Goal: Information Seeking & Learning: Learn about a topic

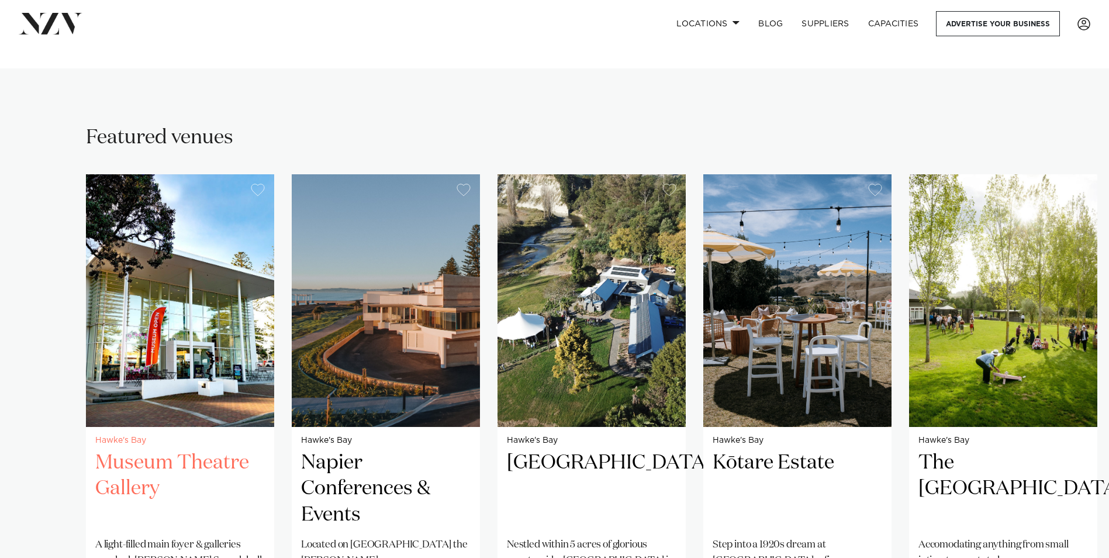
scroll to position [702, 0]
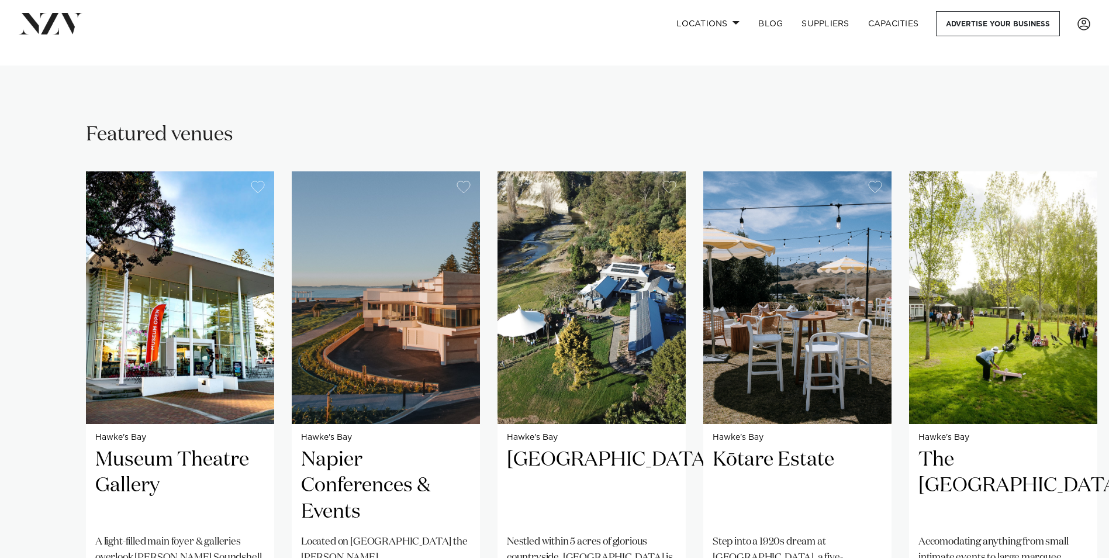
click at [59, 292] on swiper-container "Hawke's Bay Museum Theatre Gallery A light-filled main foyer & galleries overlo…" at bounding box center [554, 441] width 1109 height 540
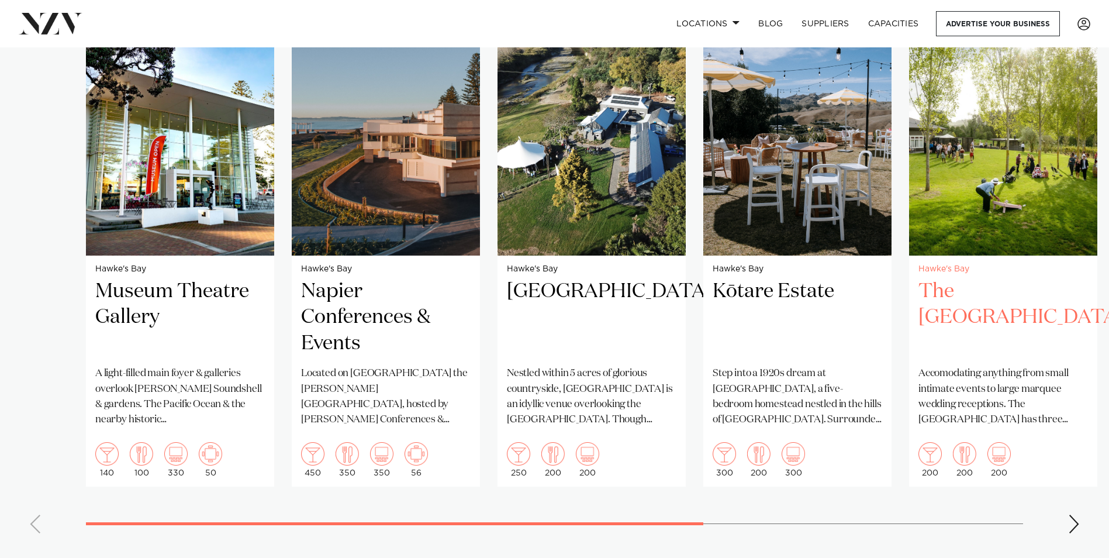
scroll to position [1111, 0]
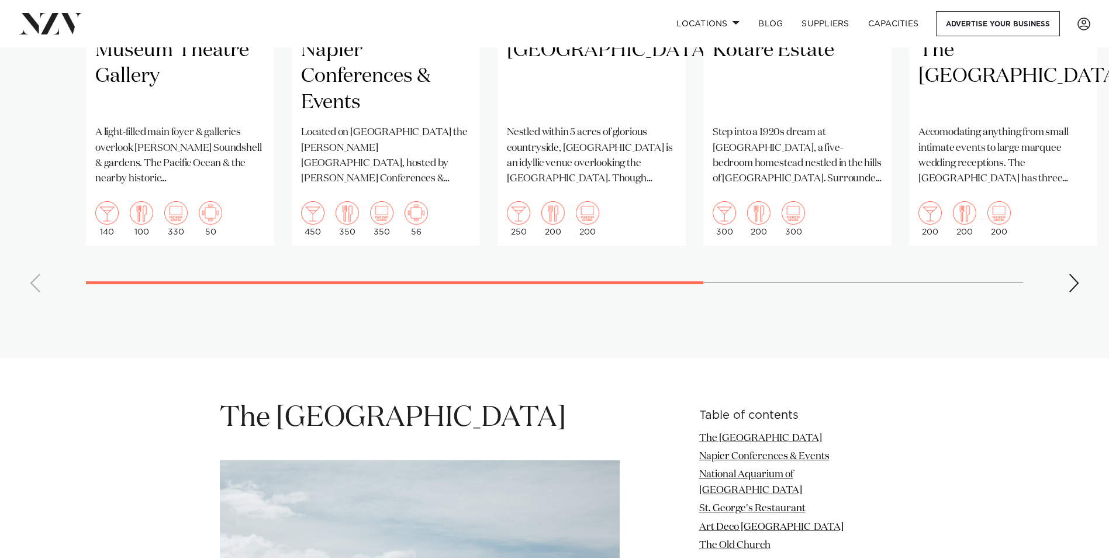
click at [1070, 274] on div "Next slide" at bounding box center [1075, 283] width 12 height 19
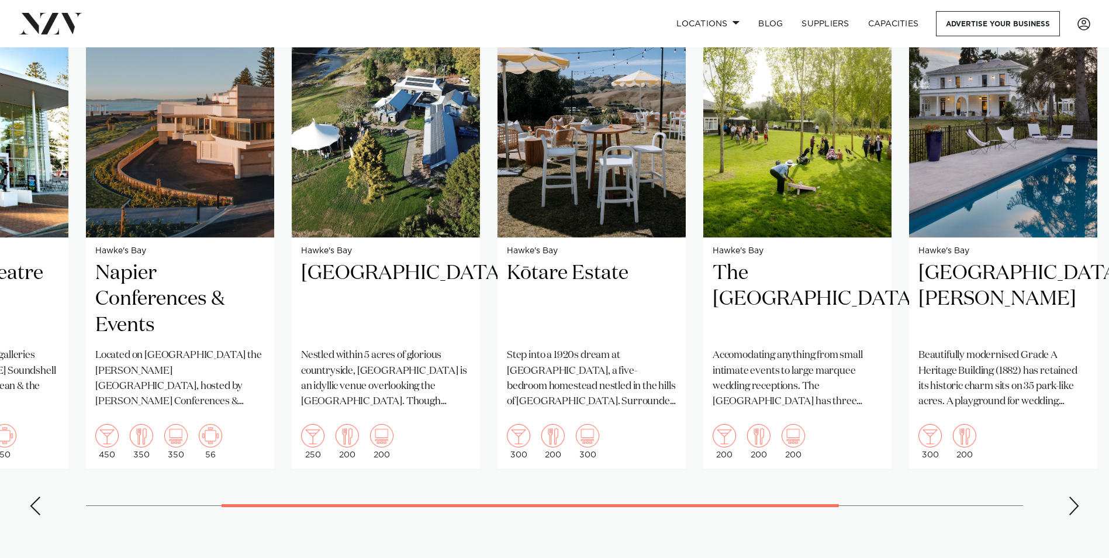
scroll to position [877, 0]
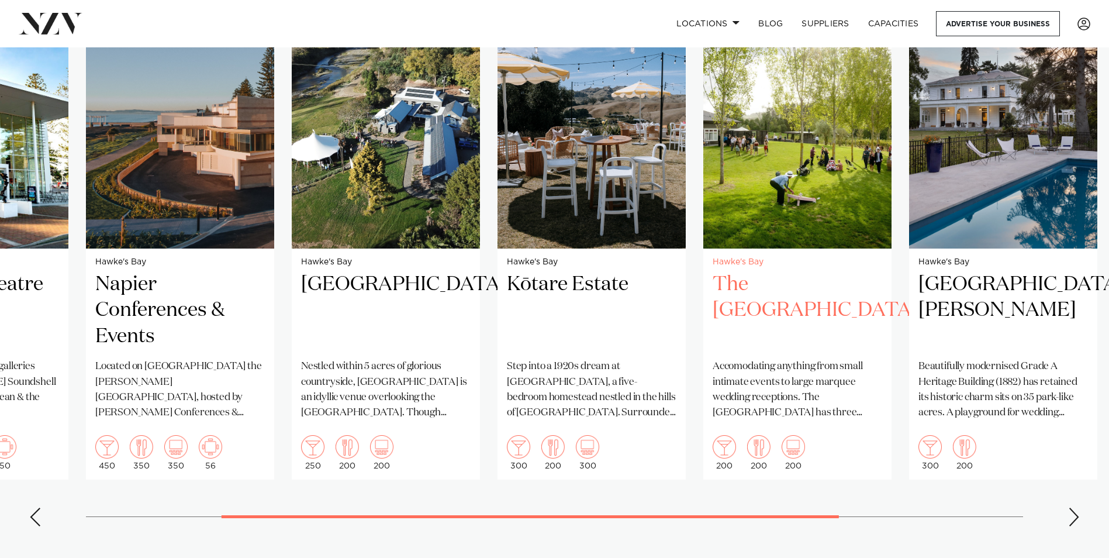
click at [781, 173] on img "5 / 7" at bounding box center [798, 122] width 188 height 253
click at [843, 124] on img "5 / 7" at bounding box center [798, 122] width 188 height 253
click at [1076, 508] on div "Next slide" at bounding box center [1075, 517] width 12 height 19
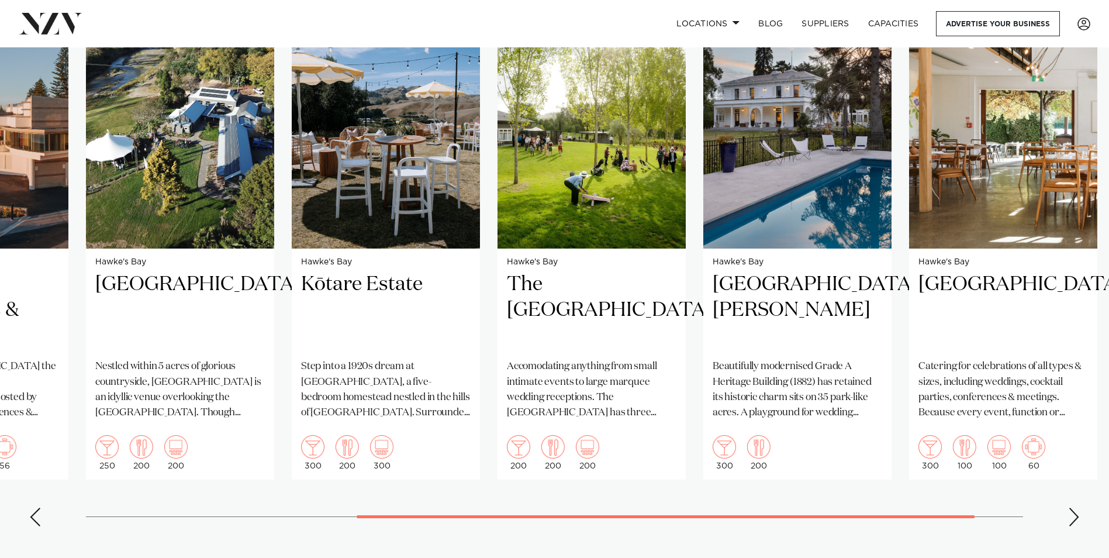
click at [1073, 508] on div "Next slide" at bounding box center [1075, 517] width 12 height 19
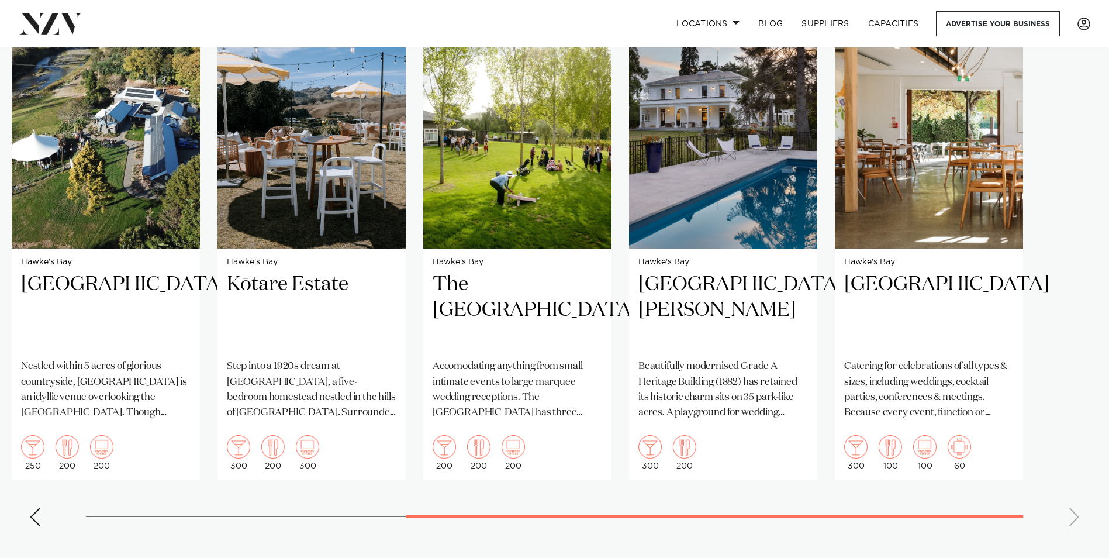
click at [1073, 501] on swiper-container "Hawke's Bay Museum Theatre Gallery A light-filled main foyer & galleries overlo…" at bounding box center [554, 266] width 1109 height 540
click at [902, 188] on img "7 / 7" at bounding box center [929, 122] width 188 height 253
click at [323, 181] on img "4 / 7" at bounding box center [312, 122] width 188 height 253
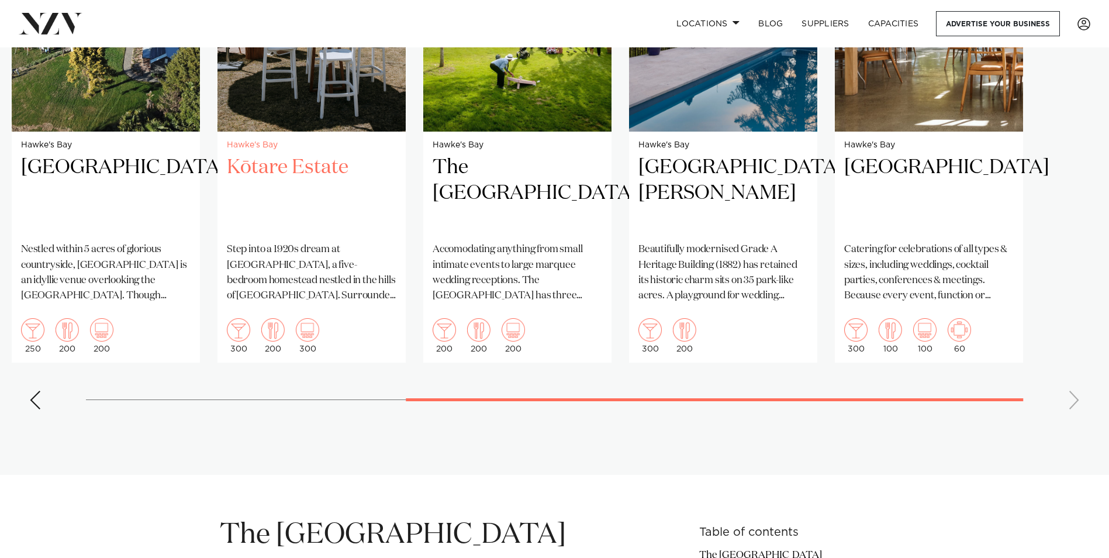
scroll to position [760, 0]
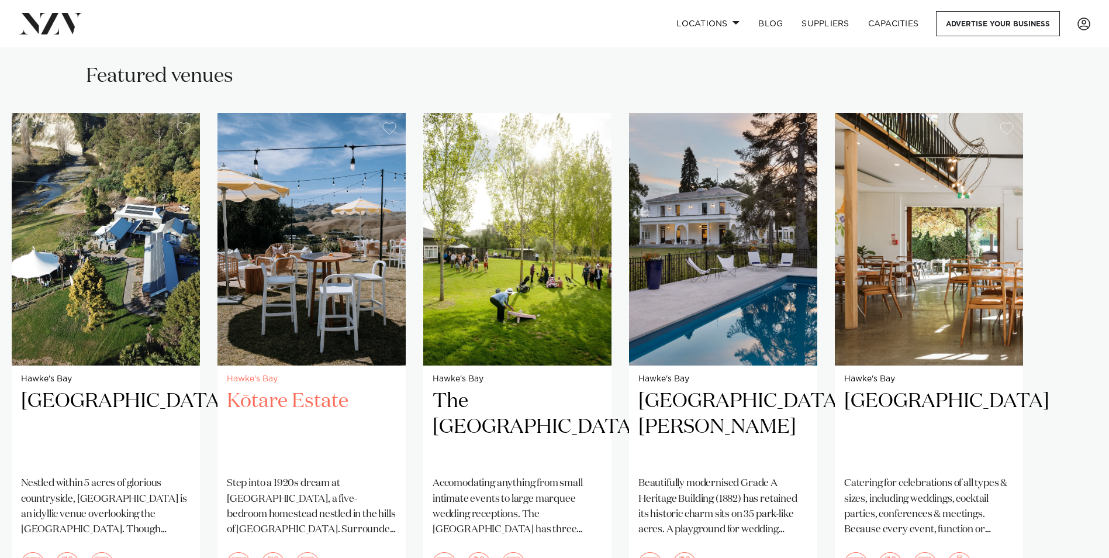
click at [391, 226] on img "4 / 7" at bounding box center [312, 239] width 188 height 253
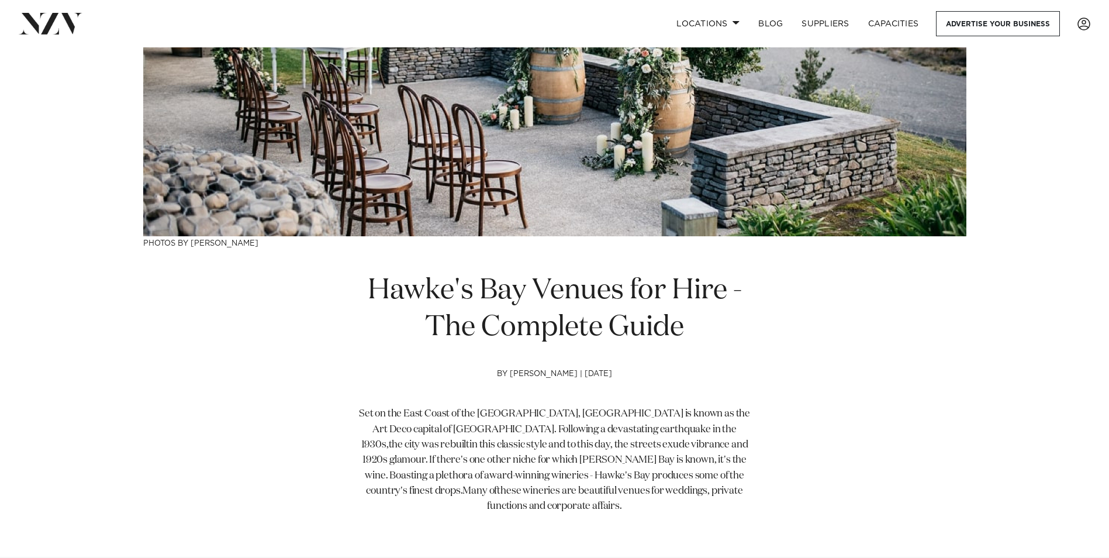
scroll to position [175, 0]
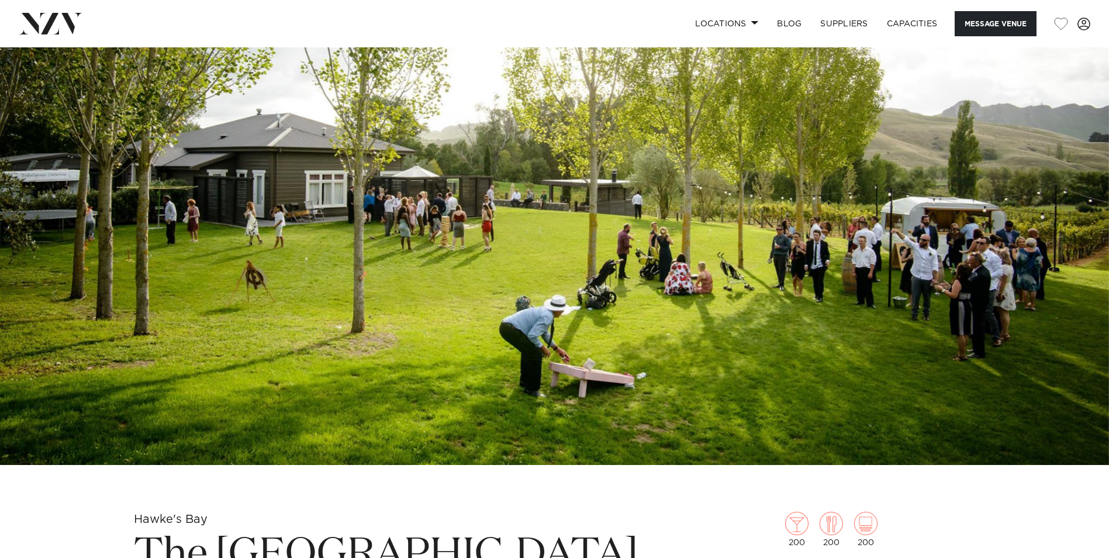
scroll to position [58, 0]
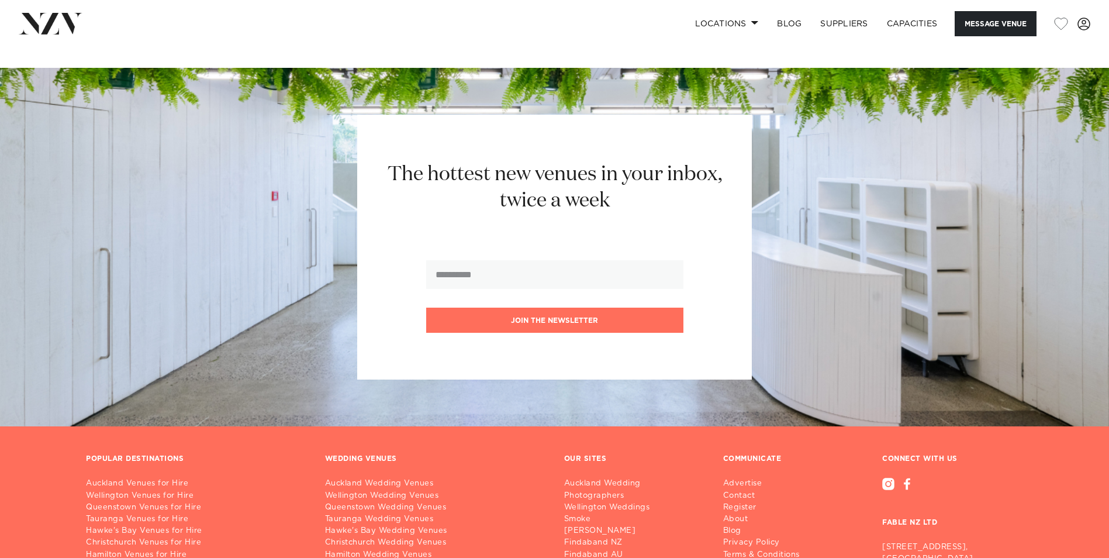
scroll to position [1224, 0]
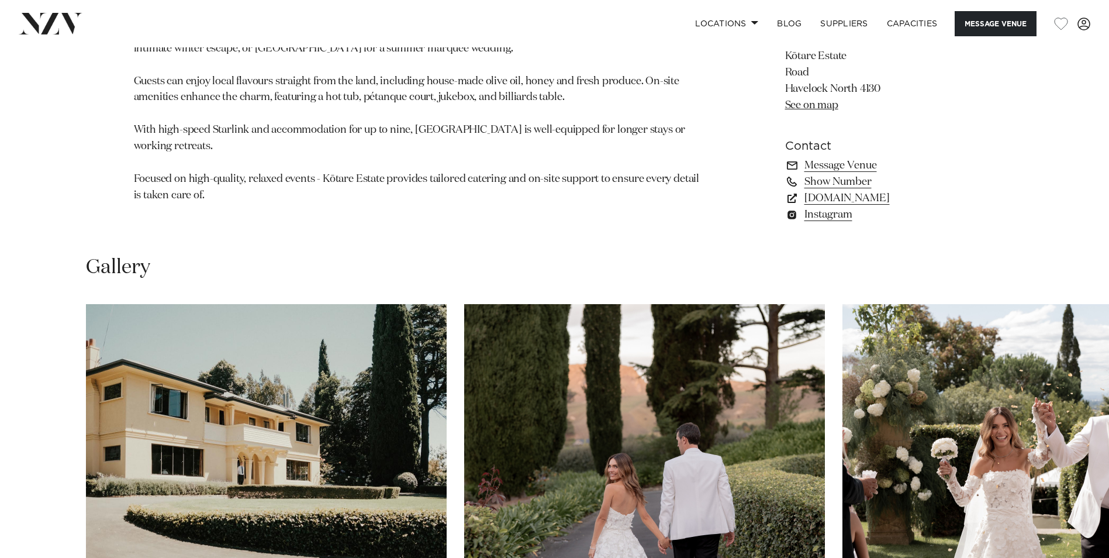
scroll to position [1170, 0]
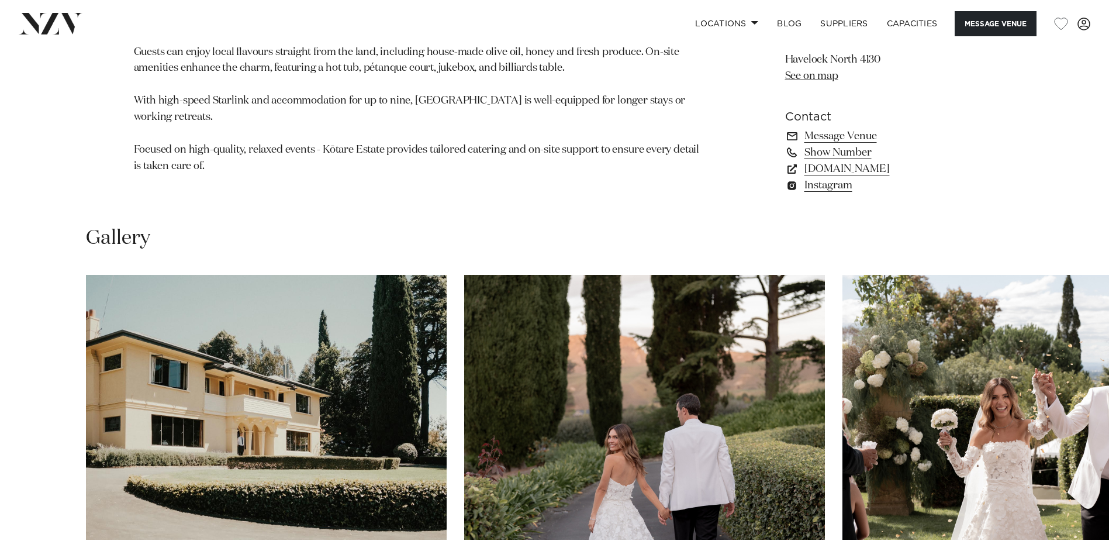
scroll to position [1170, 0]
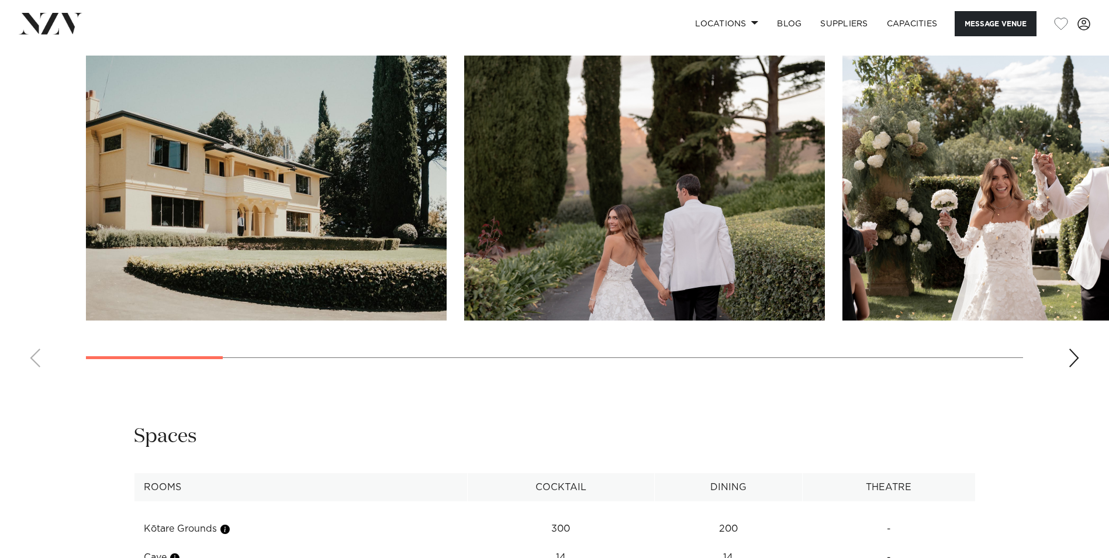
click at [1070, 360] on div "Next slide" at bounding box center [1075, 358] width 12 height 19
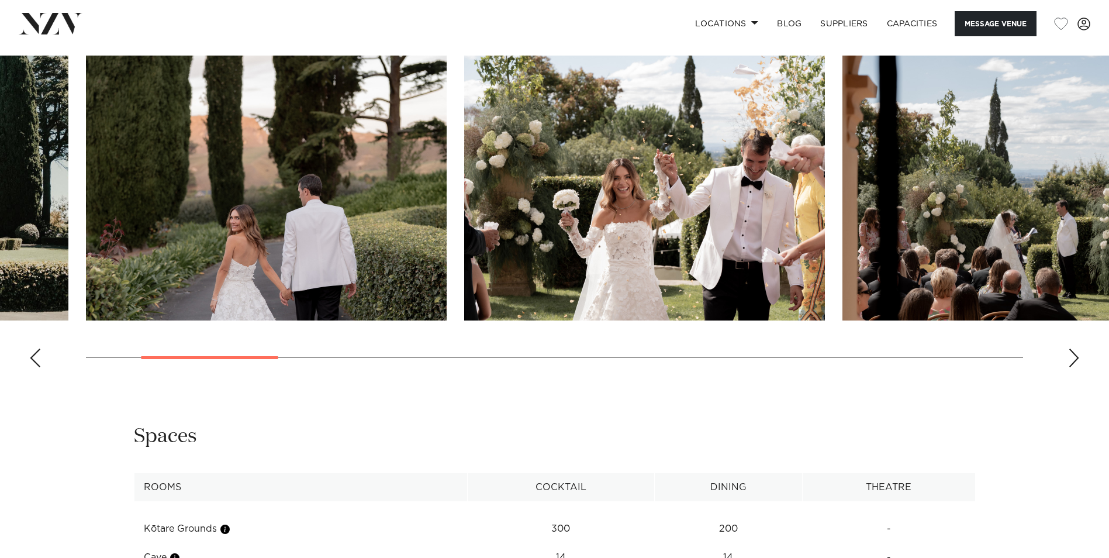
click at [1070, 360] on div "Next slide" at bounding box center [1075, 358] width 12 height 19
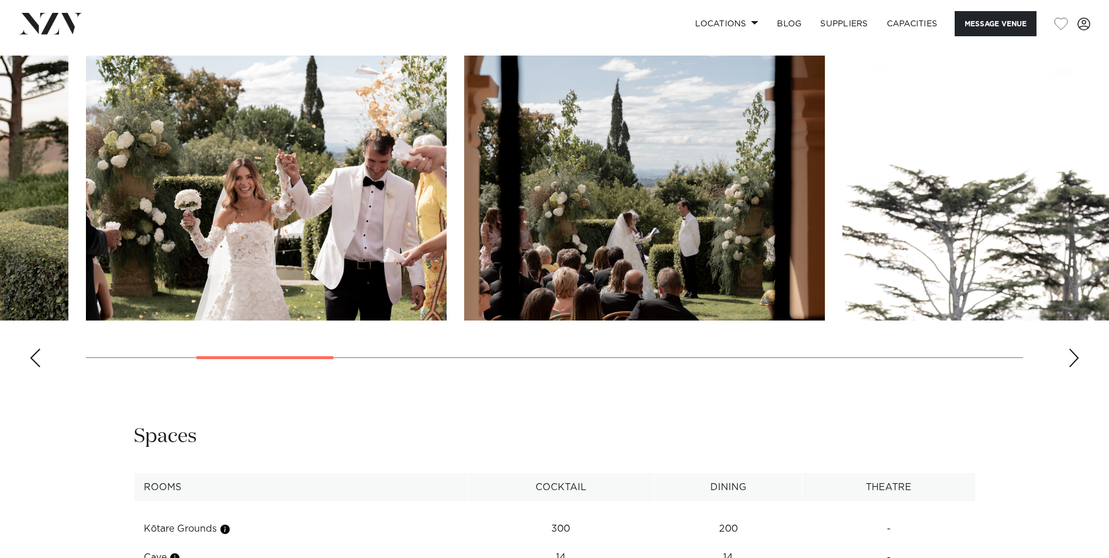
click at [1051, 367] on swiper-container at bounding box center [554, 216] width 1109 height 321
click at [1082, 362] on swiper-container at bounding box center [554, 216] width 1109 height 321
click at [1074, 357] on div "Next slide" at bounding box center [1075, 358] width 12 height 19
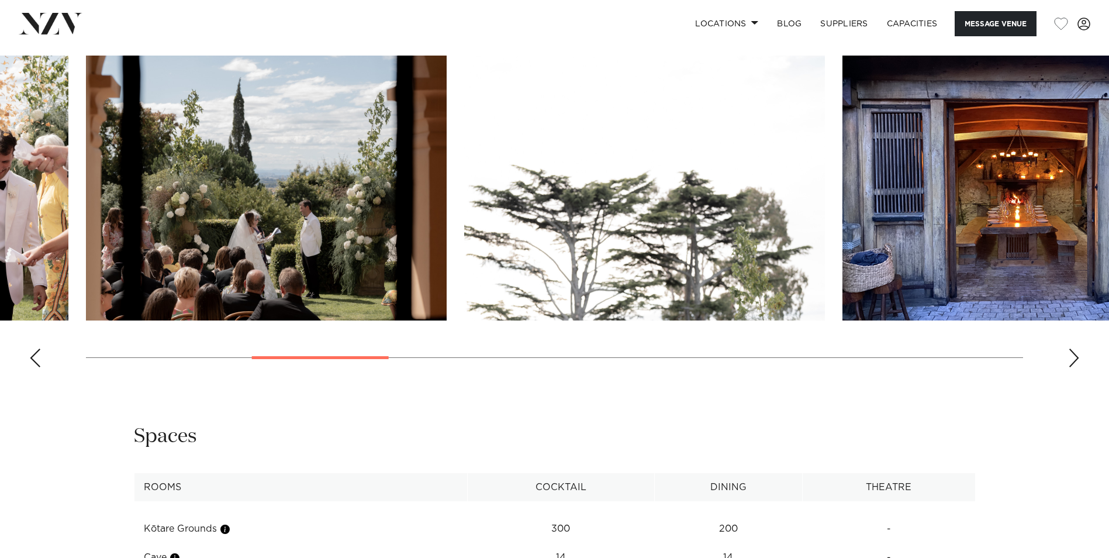
click at [1074, 357] on div "Next slide" at bounding box center [1075, 358] width 12 height 19
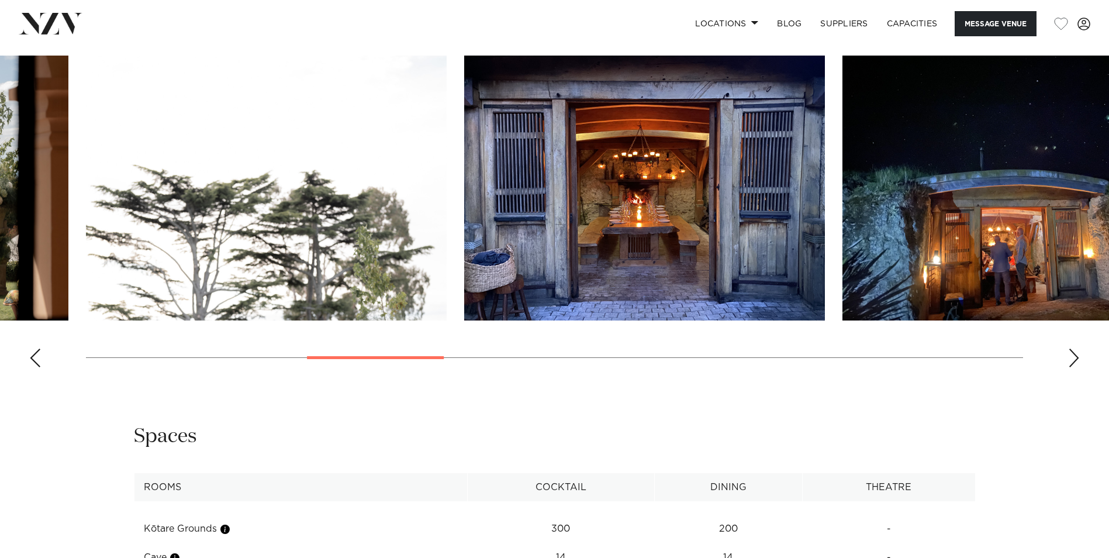
click at [1074, 357] on div "Next slide" at bounding box center [1075, 358] width 12 height 19
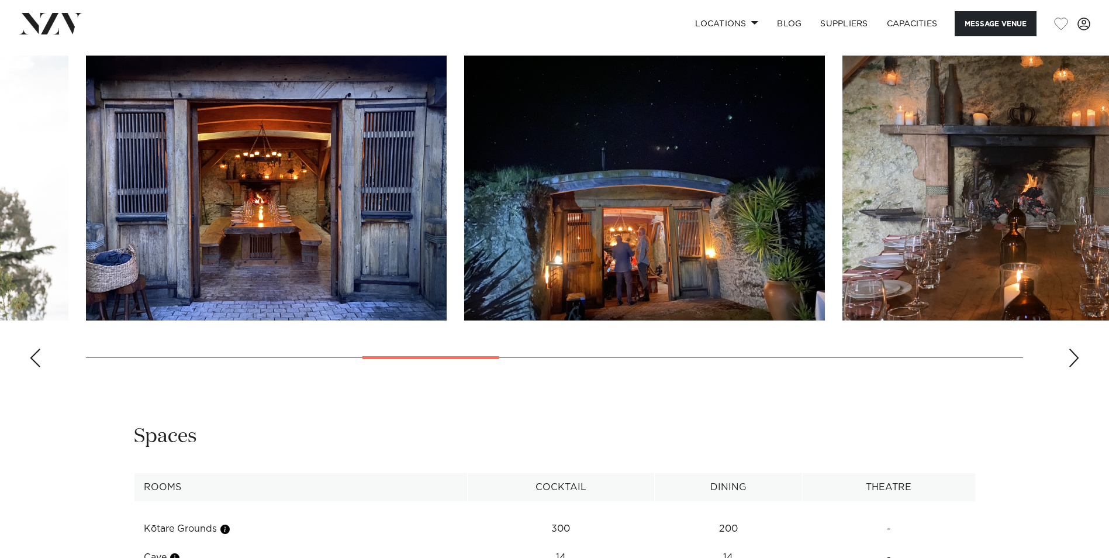
click at [1074, 357] on div "Next slide" at bounding box center [1075, 358] width 12 height 19
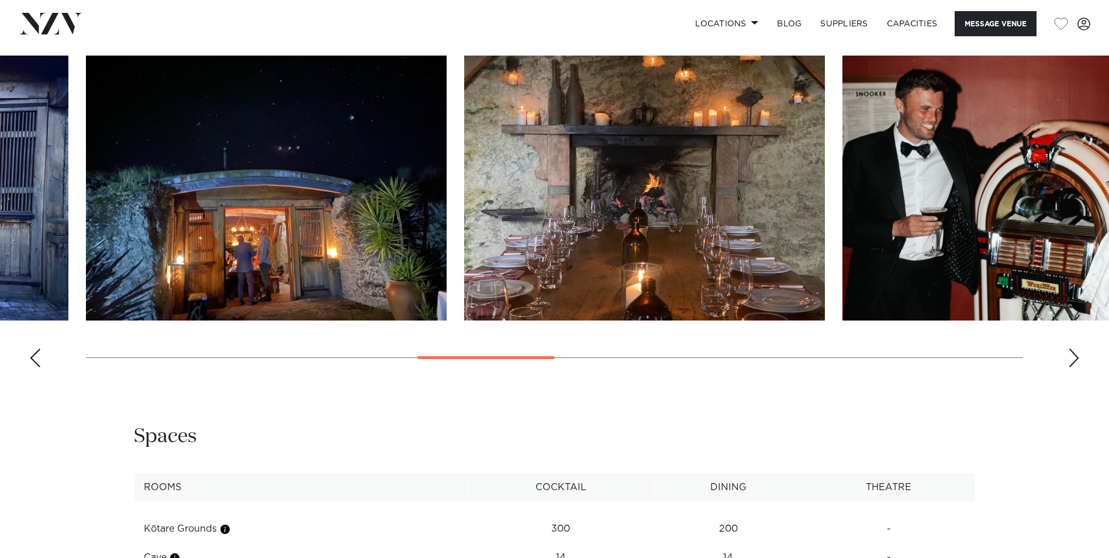
click at [1074, 357] on div "Next slide" at bounding box center [1075, 358] width 12 height 19
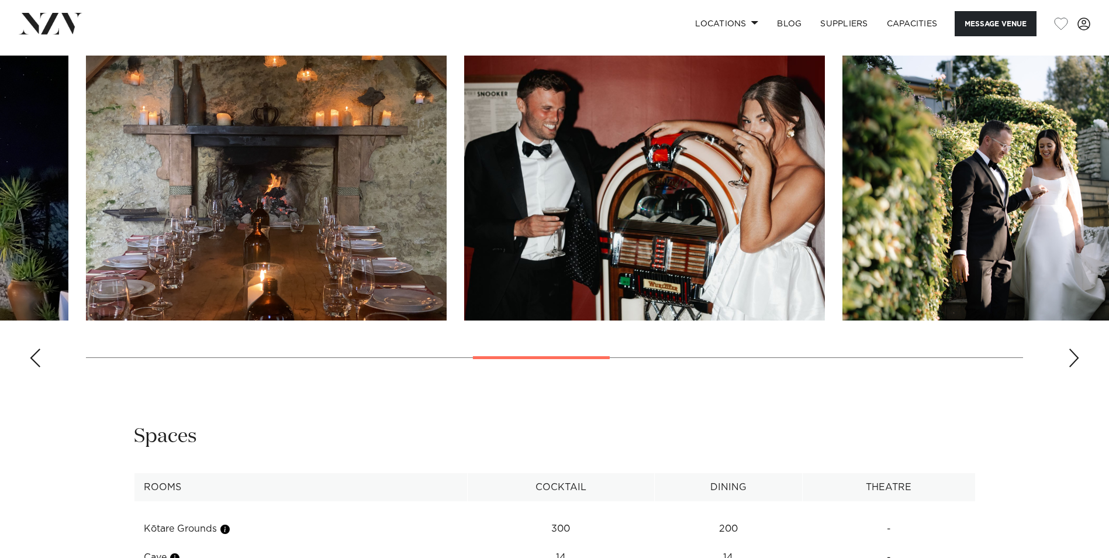
click at [1074, 357] on div "Next slide" at bounding box center [1075, 358] width 12 height 19
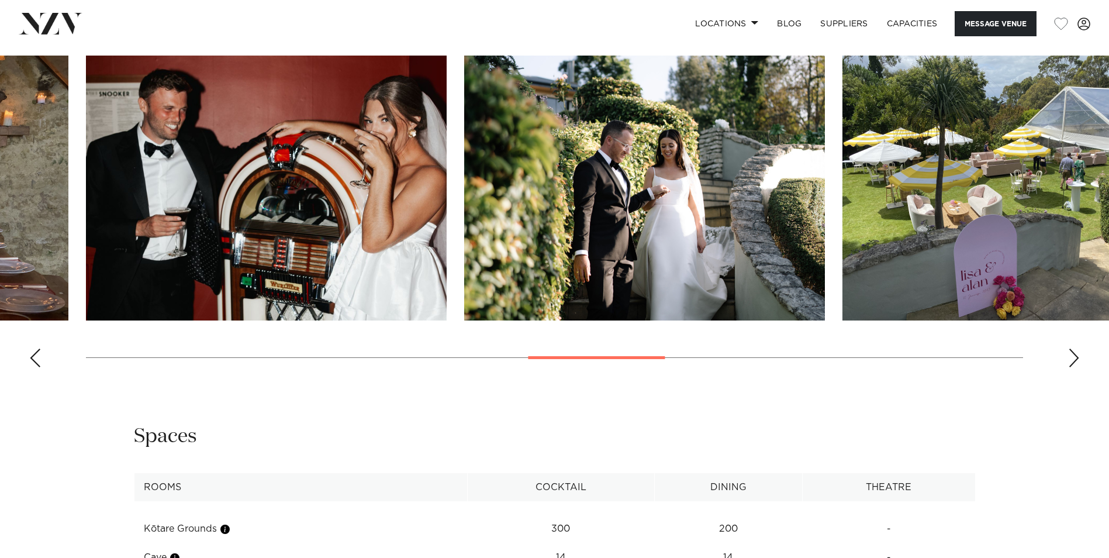
click at [1074, 357] on div "Next slide" at bounding box center [1075, 358] width 12 height 19
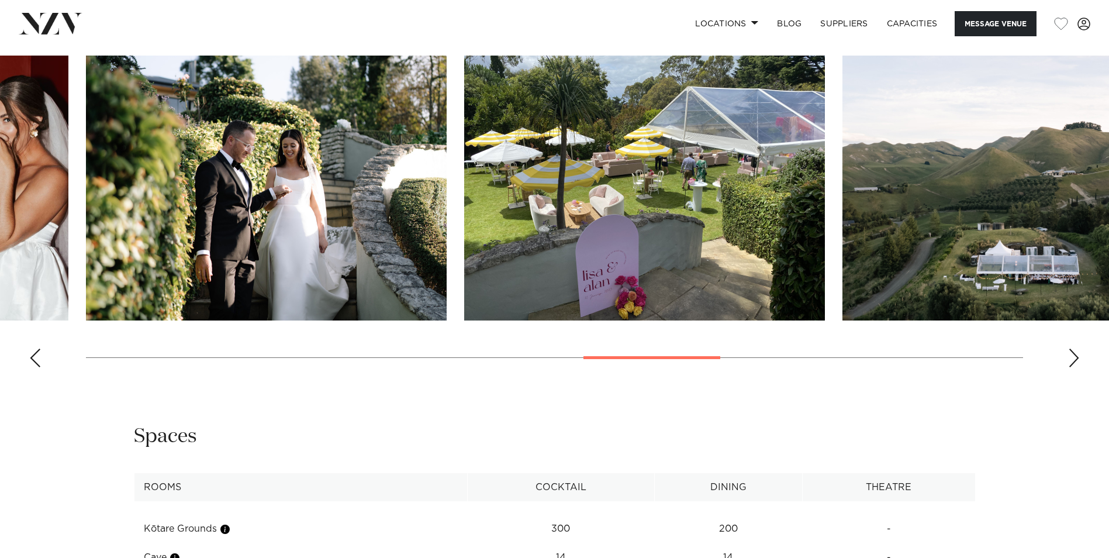
click at [1074, 357] on div "Next slide" at bounding box center [1075, 358] width 12 height 19
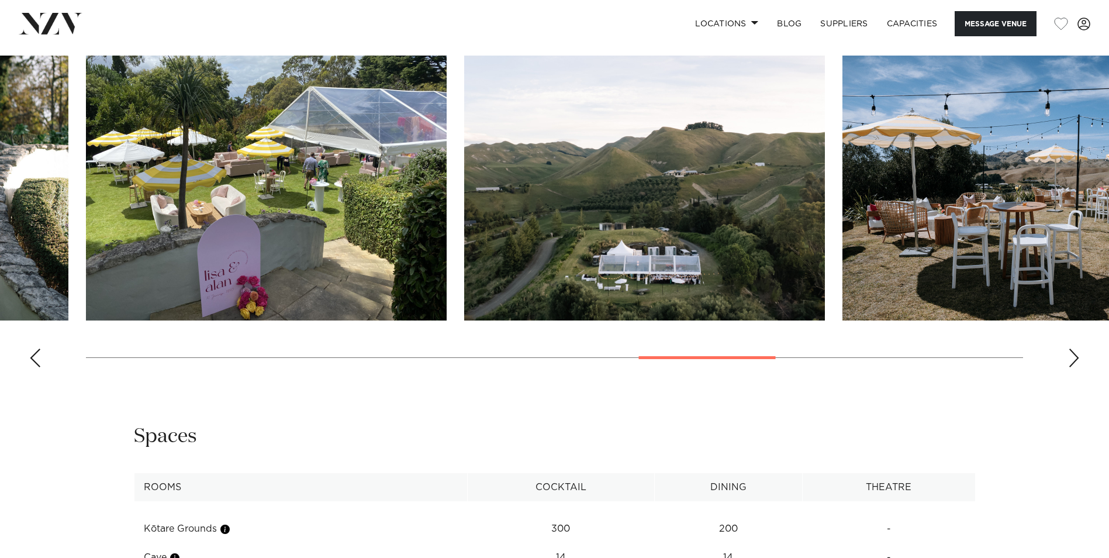
click at [1074, 357] on div "Next slide" at bounding box center [1075, 358] width 12 height 19
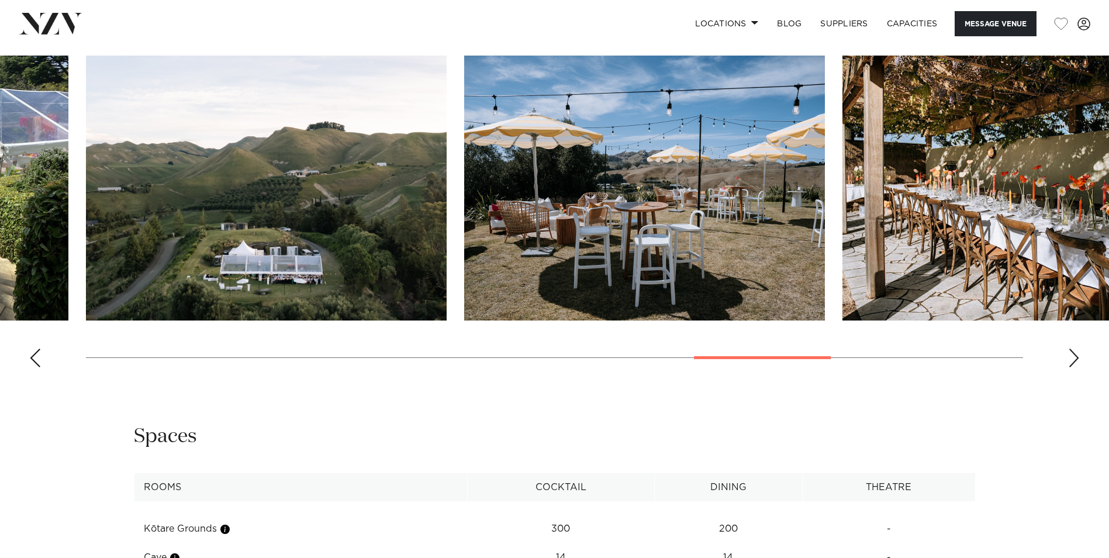
click at [1074, 357] on div "Next slide" at bounding box center [1075, 358] width 12 height 19
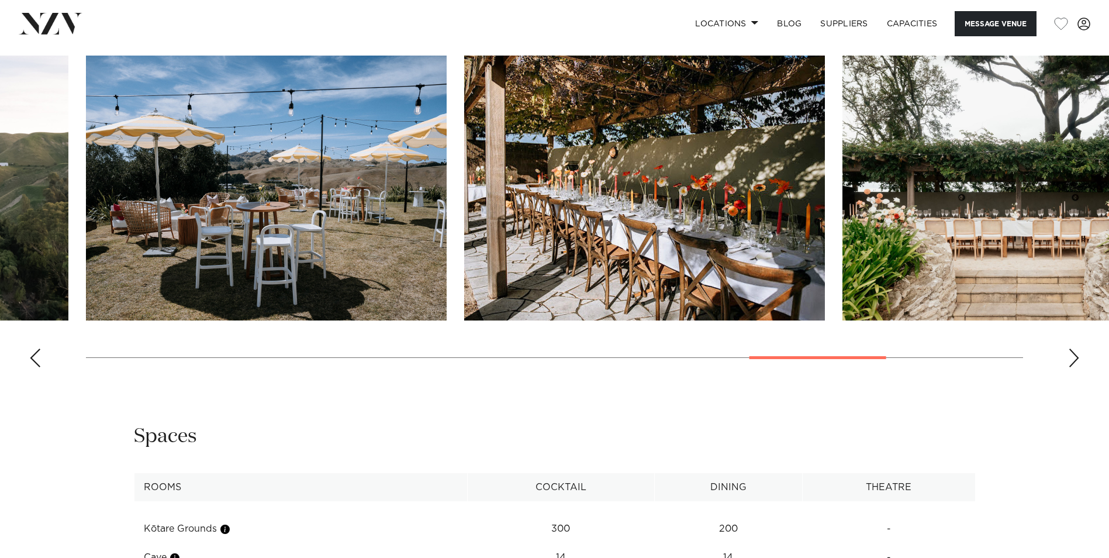
click at [1074, 357] on div "Next slide" at bounding box center [1075, 358] width 12 height 19
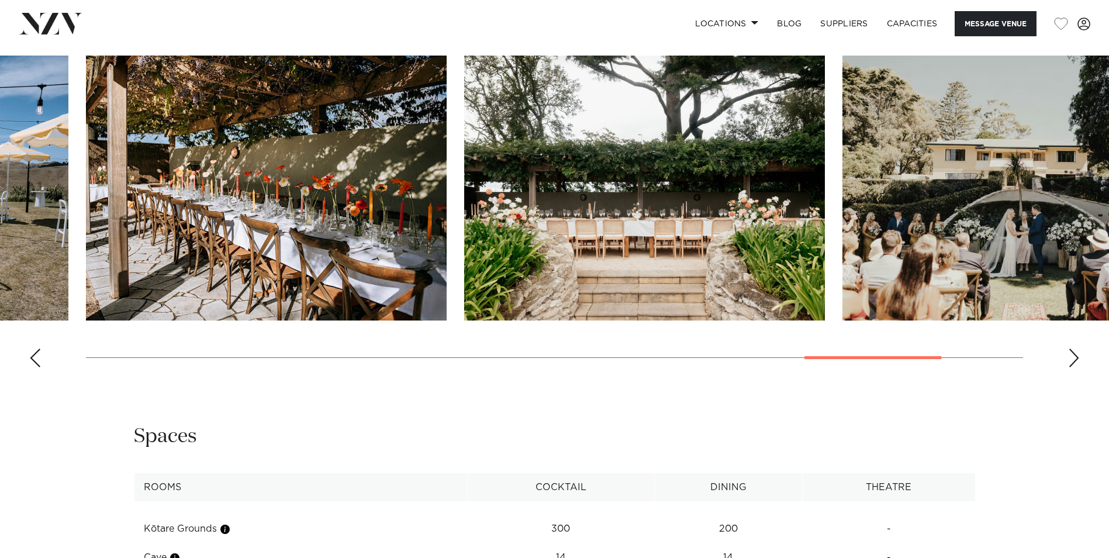
click at [1074, 357] on div "Next slide" at bounding box center [1075, 358] width 12 height 19
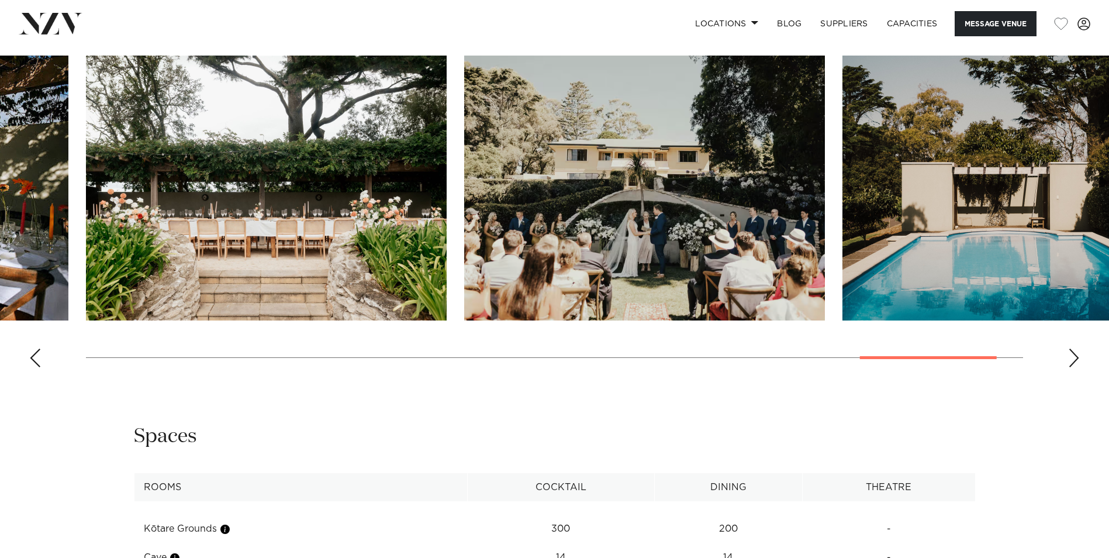
click at [1074, 357] on div "Next slide" at bounding box center [1075, 358] width 12 height 19
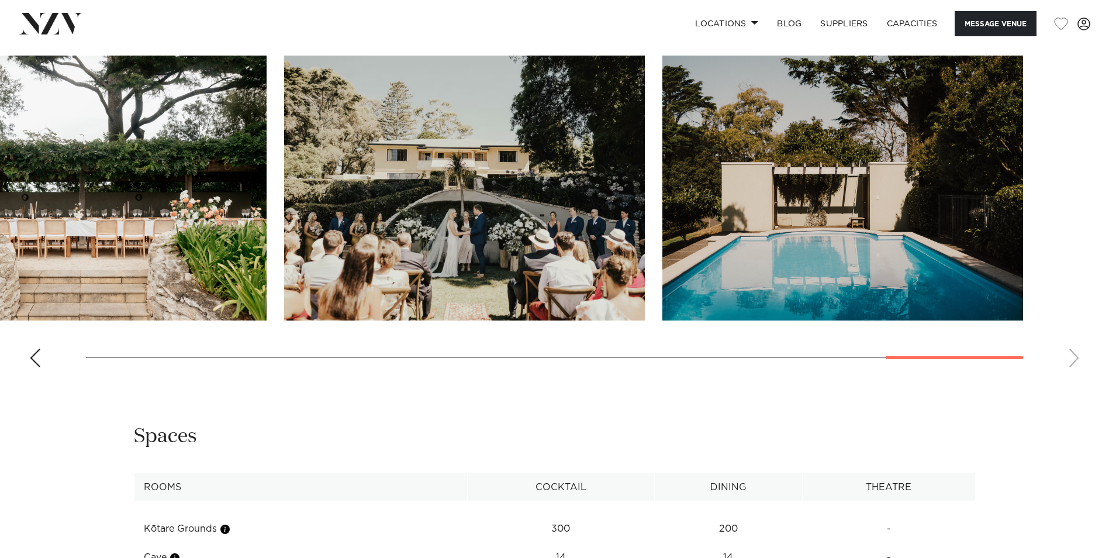
click at [1074, 357] on swiper-container at bounding box center [554, 216] width 1109 height 321
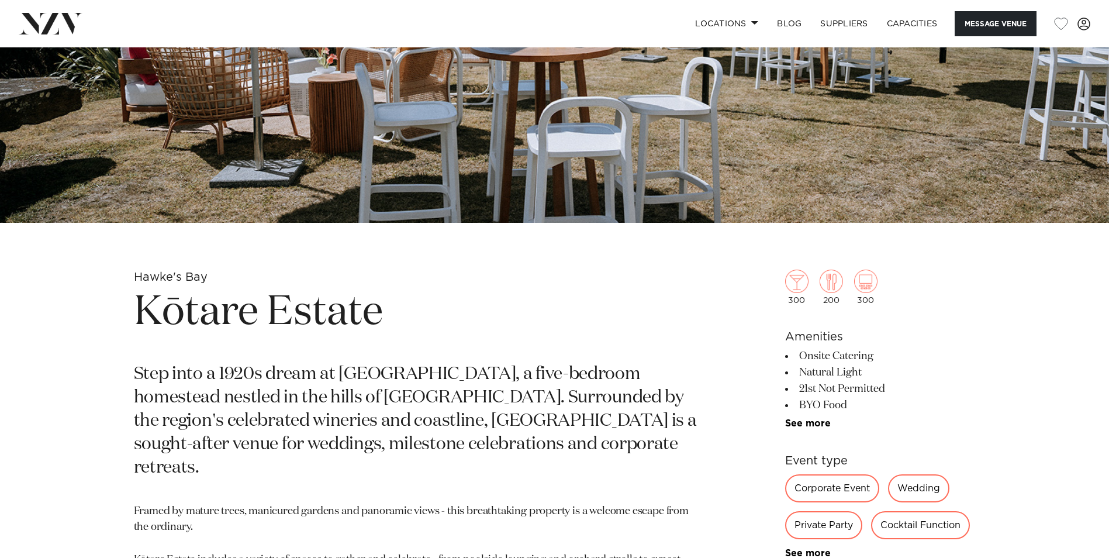
scroll to position [234, 0]
